Goal: Transaction & Acquisition: Purchase product/service

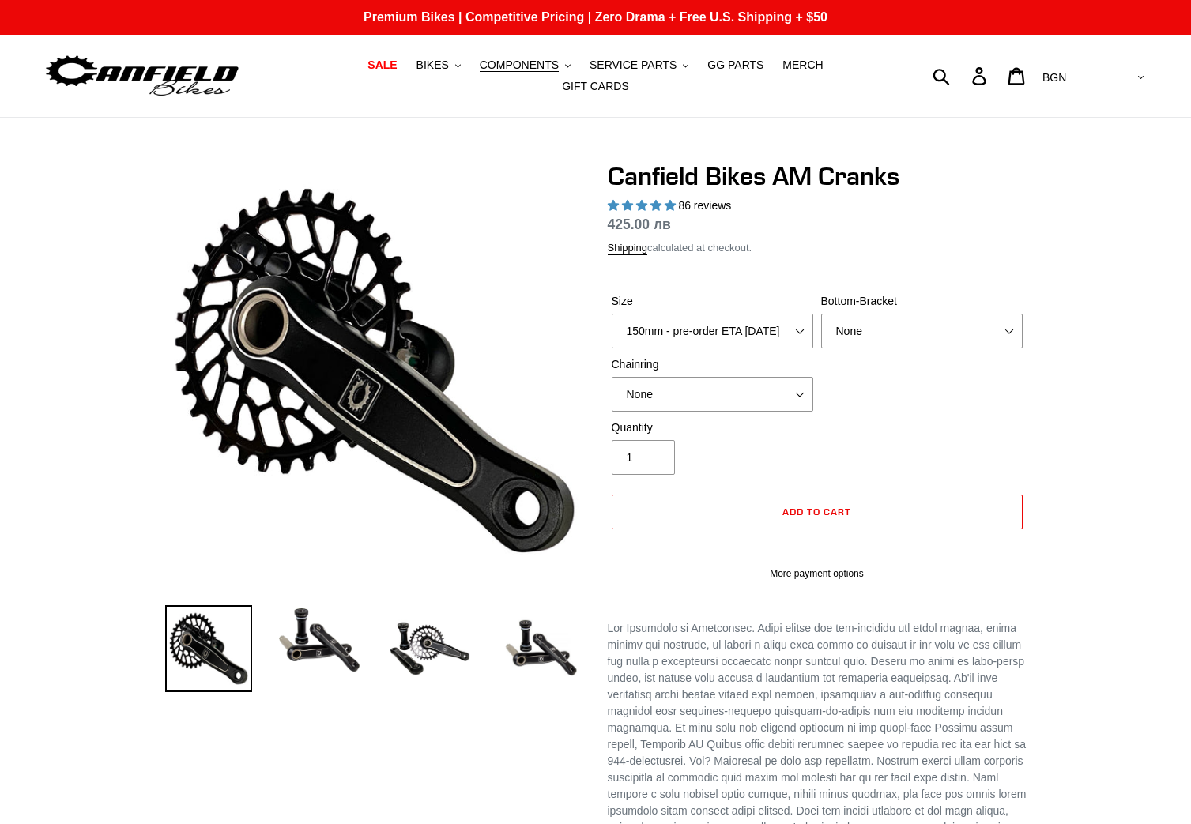
select select "highest-rating"
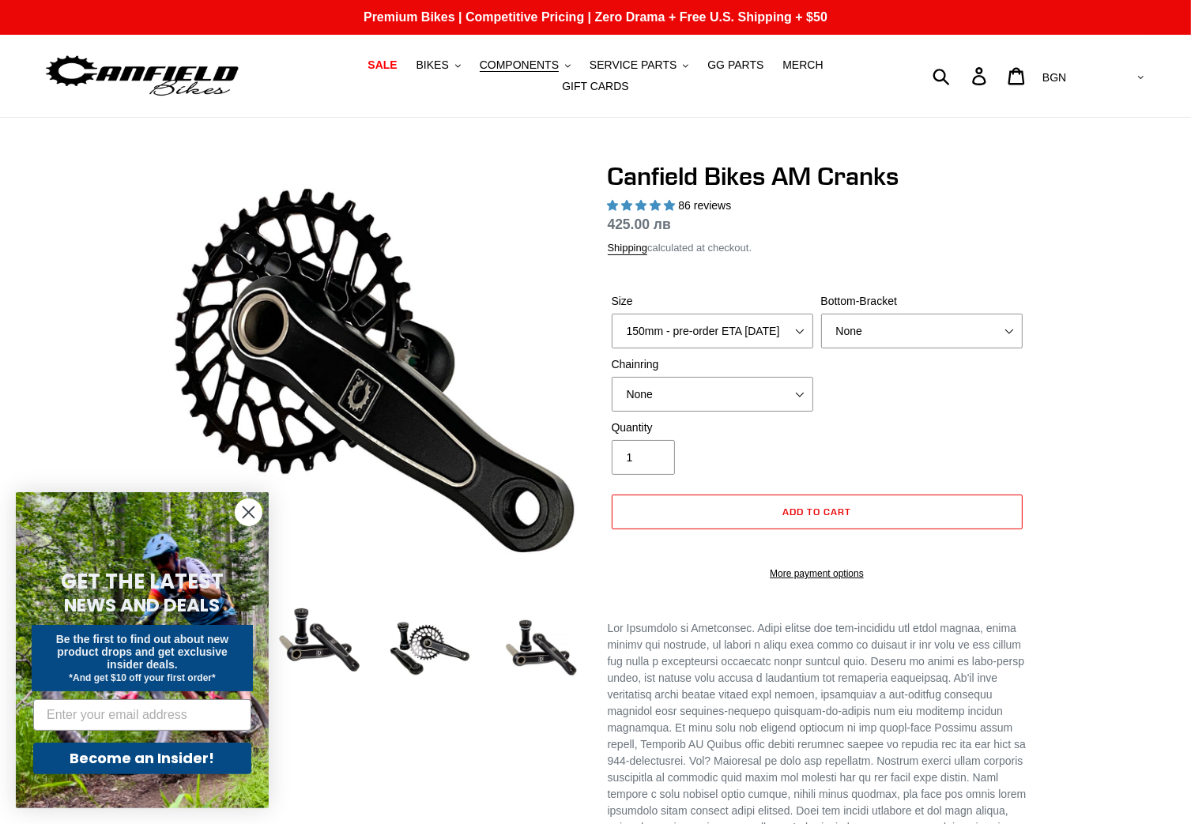
click at [238, 513] on circle "Close dialog" at bounding box center [249, 513] width 26 height 26
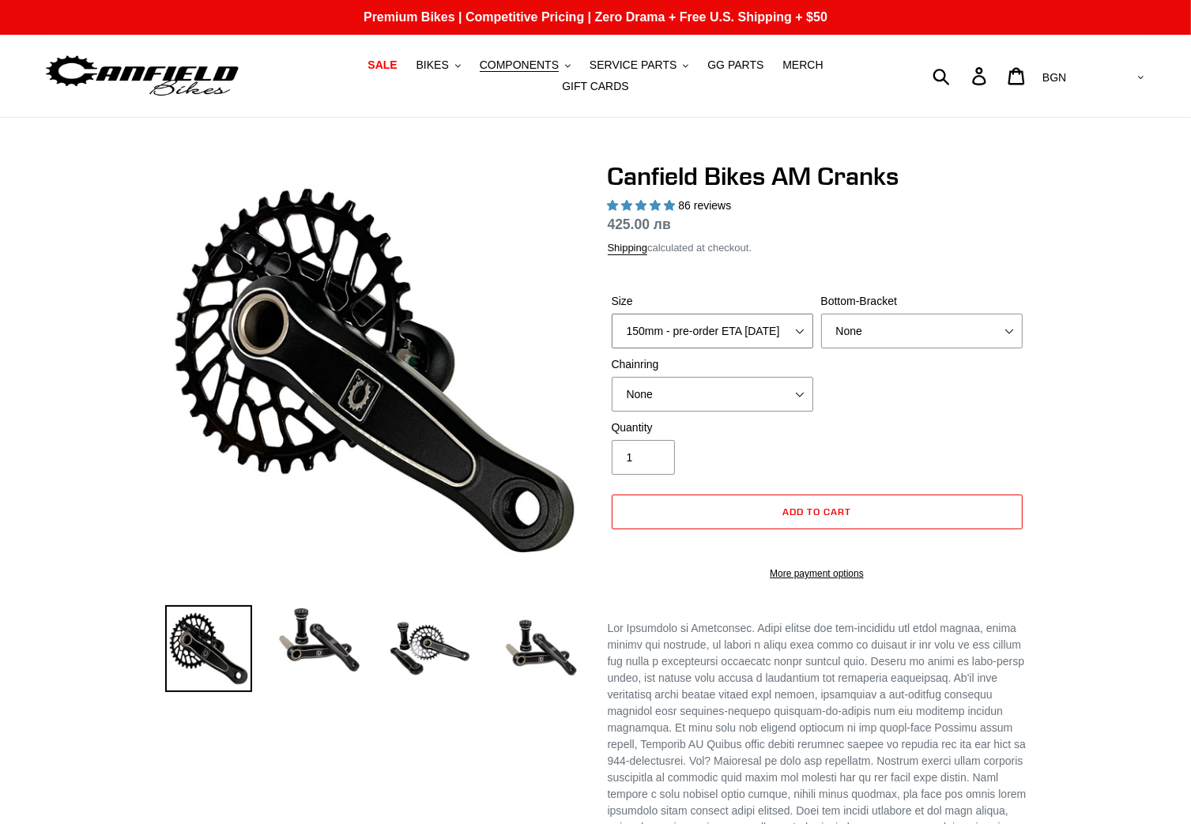
click at [751, 326] on select "150mm - pre-order ETA [DATE] 155mm - pre-order ETA [DATE] 160mm - pre-order ETA…" at bounding box center [713, 331] width 202 height 35
select select "160mm - pre-order ETA [DATE]"
click at [612, 314] on select "150mm - pre-order ETA [DATE] 155mm - pre-order ETA [DATE] 160mm - pre-order ETA…" at bounding box center [713, 331] width 202 height 35
click at [865, 330] on select "None BSA Threaded 68/73mm Press Fit PF92" at bounding box center [922, 331] width 202 height 35
click at [779, 393] on select "None 30t Round (Boost 148) 30t Oval (Boost 148) 32t Round (Boost 148) 32t Oval …" at bounding box center [713, 394] width 202 height 35
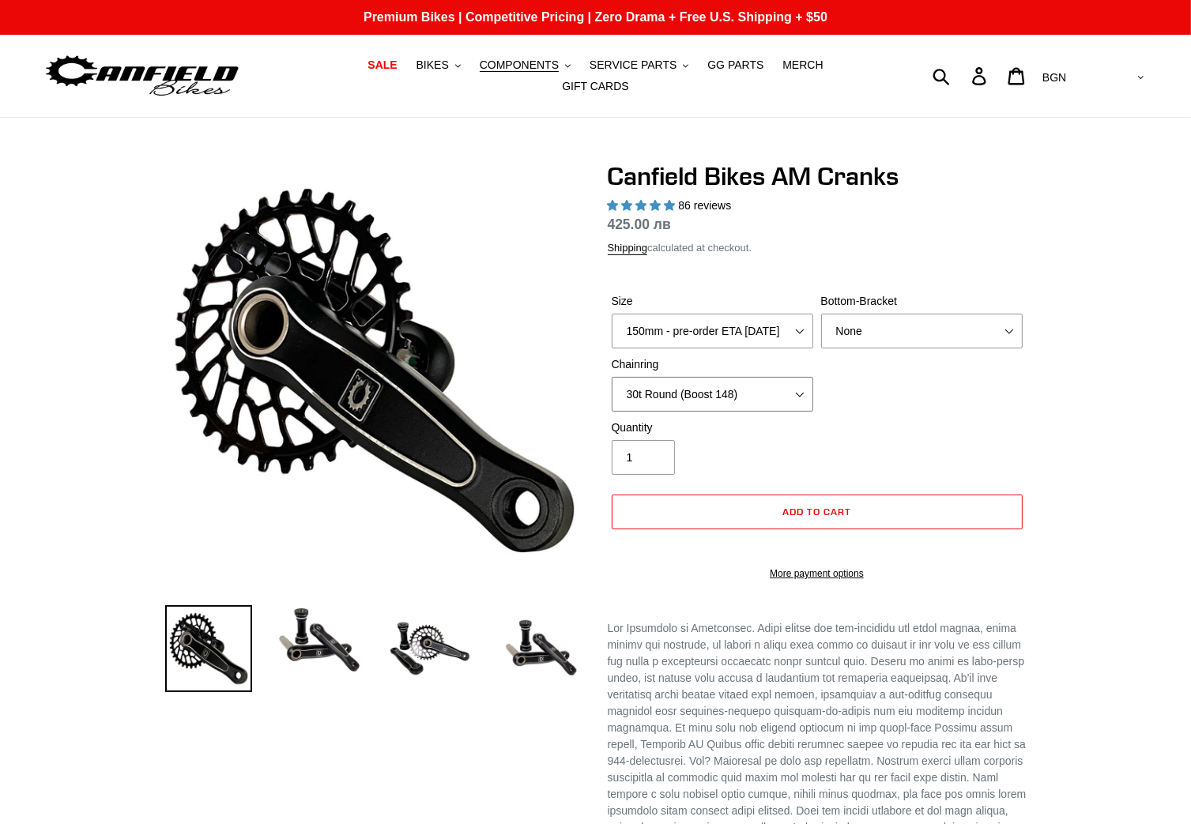
click at [612, 377] on select "None 30t Round (Boost 148) 30t Oval (Boost 148) 32t Round (Boost 148) 32t Oval …" at bounding box center [713, 394] width 202 height 35
click at [708, 377] on select "None 30t Round (Boost 148) 30t Oval (Boost 148) 32t Round (Boost 148) 32t Oval …" at bounding box center [713, 394] width 202 height 35
select select "None"
click at [612, 377] on select "None 30t Round (Boost 148) 30t Oval (Boost 148) 32t Round (Boost 148) 32t Oval …" at bounding box center [713, 394] width 202 height 35
click at [927, 420] on div "Quantity 1" at bounding box center [817, 451] width 419 height 63
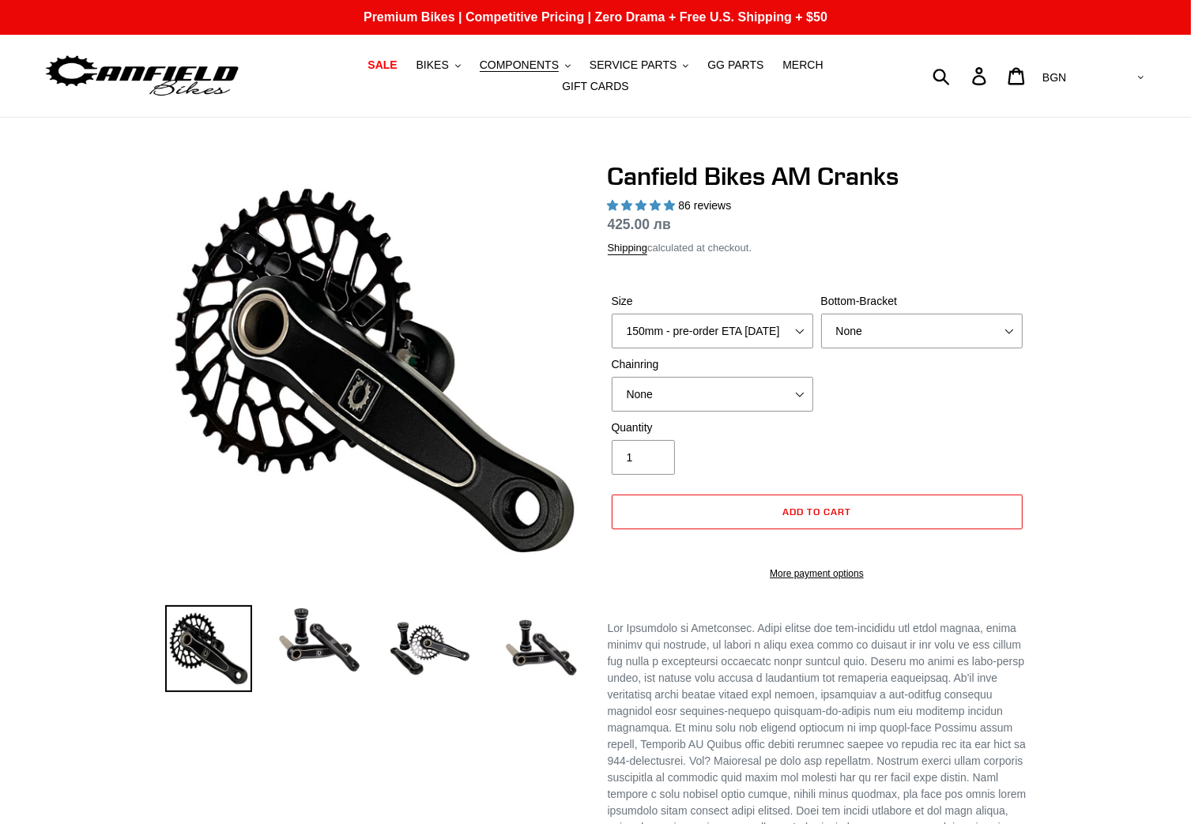
click at [317, 635] on img at bounding box center [319, 641] width 87 height 70
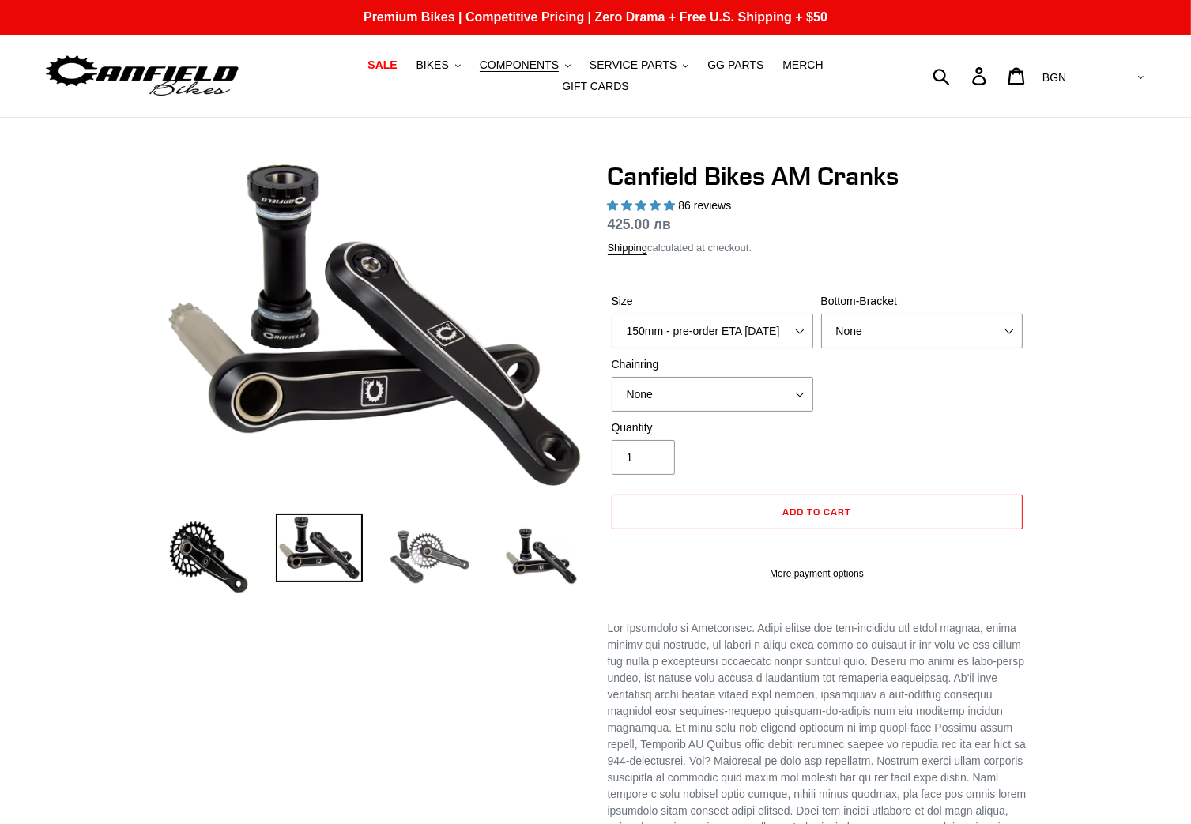
click at [437, 558] on img at bounding box center [430, 557] width 87 height 87
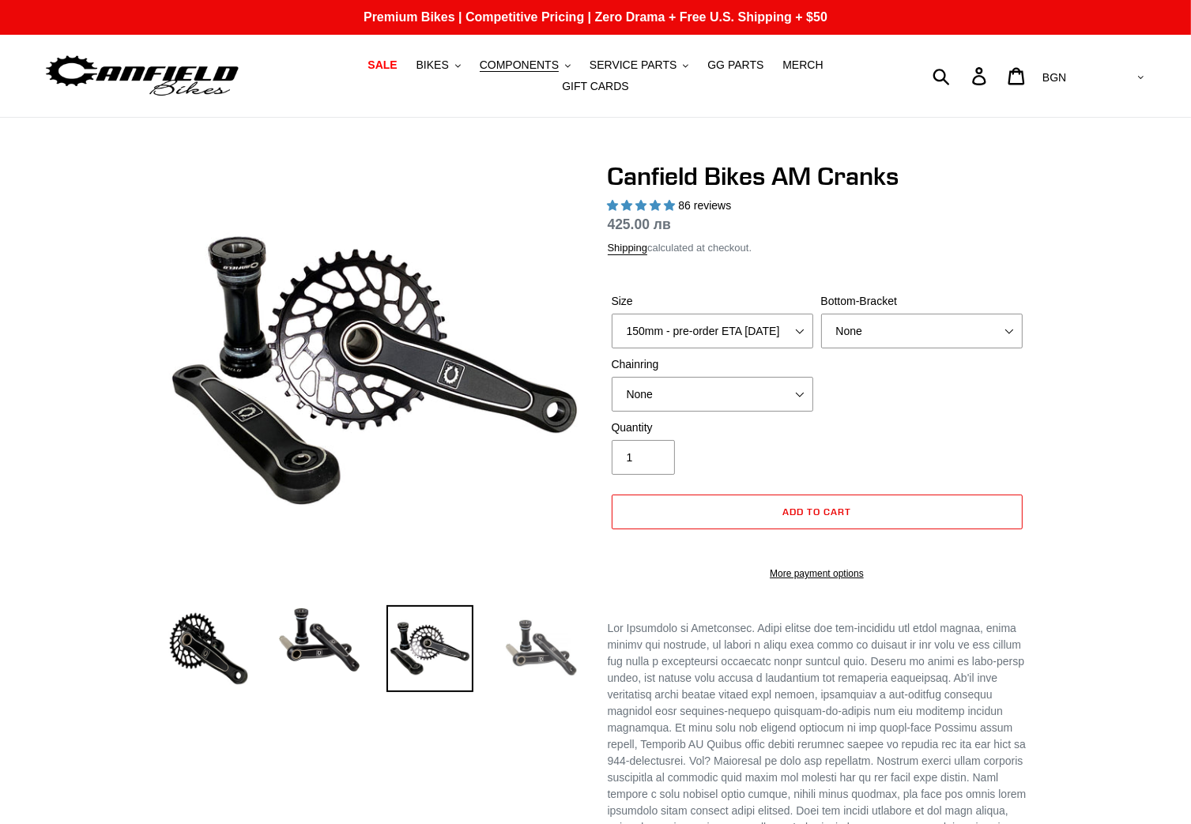
click at [541, 622] on img at bounding box center [540, 649] width 87 height 87
